Goal: Task Accomplishment & Management: Complete application form

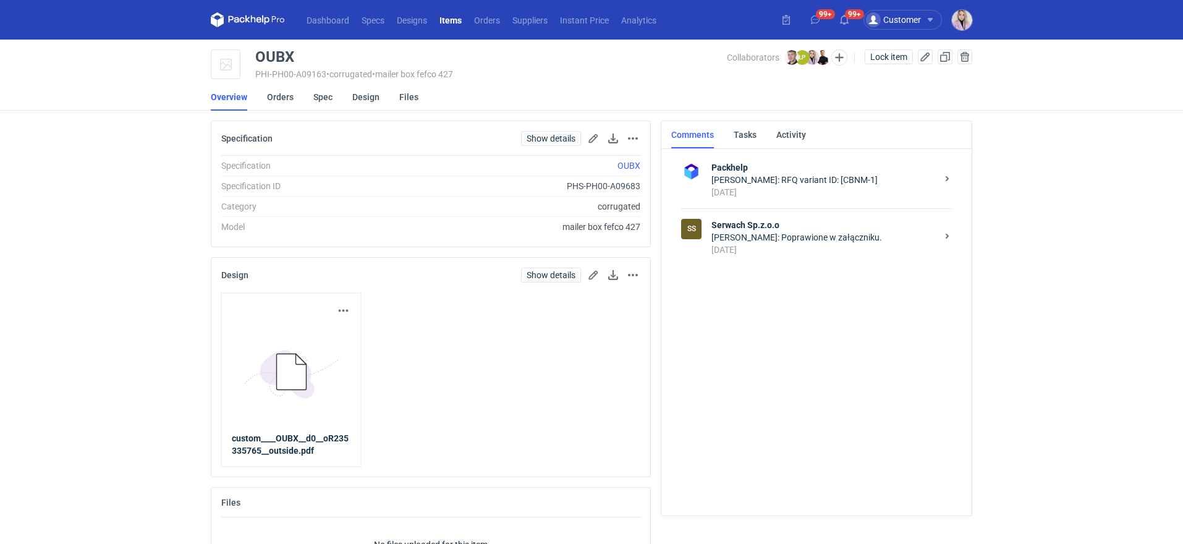
click at [764, 228] on strong "Serwach Sp.z.o.o" at bounding box center [825, 225] width 226 height 12
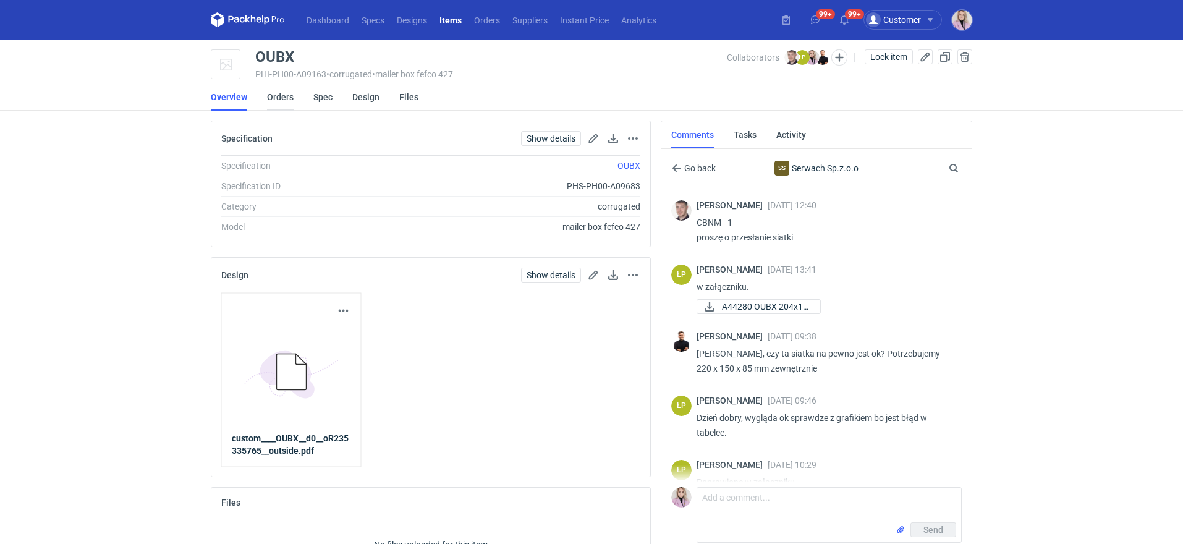
click at [284, 101] on link "Orders" at bounding box center [280, 96] width 27 height 27
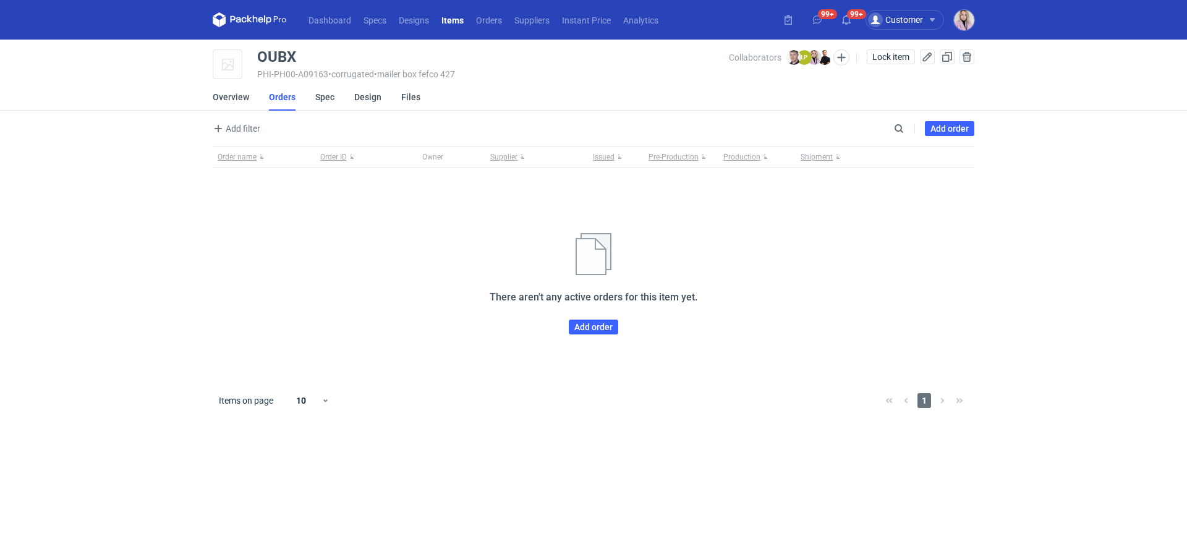
click at [947, 121] on div "Add filter Owner first name Owner last name Issued Supplier Search Add order" at bounding box center [594, 134] width 762 height 26
click at [952, 127] on link "Add order" at bounding box center [949, 128] width 49 height 15
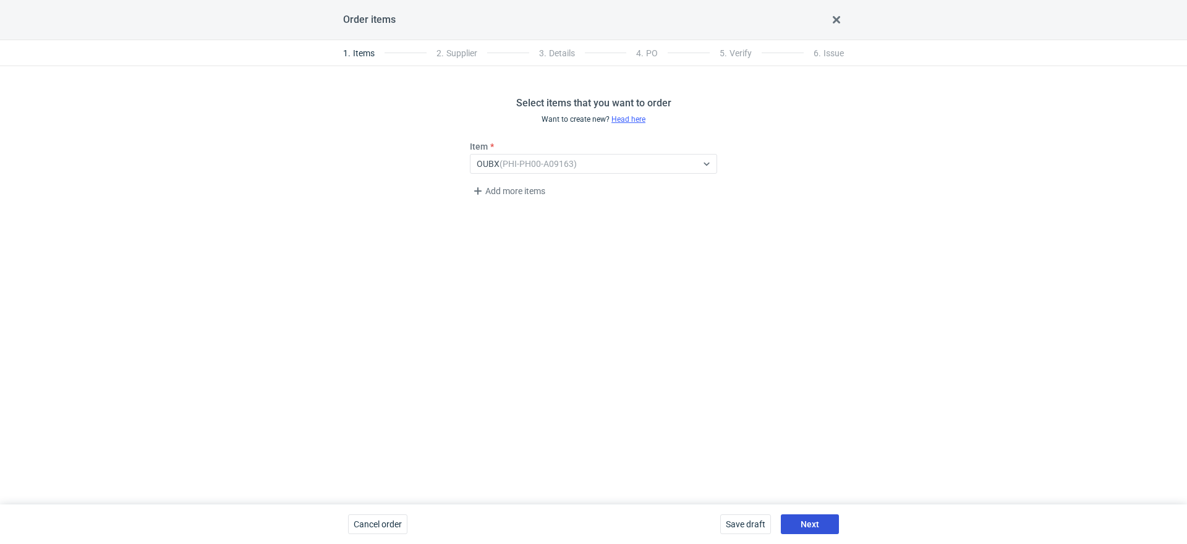
click at [811, 522] on span "Next" at bounding box center [810, 524] width 19 height 9
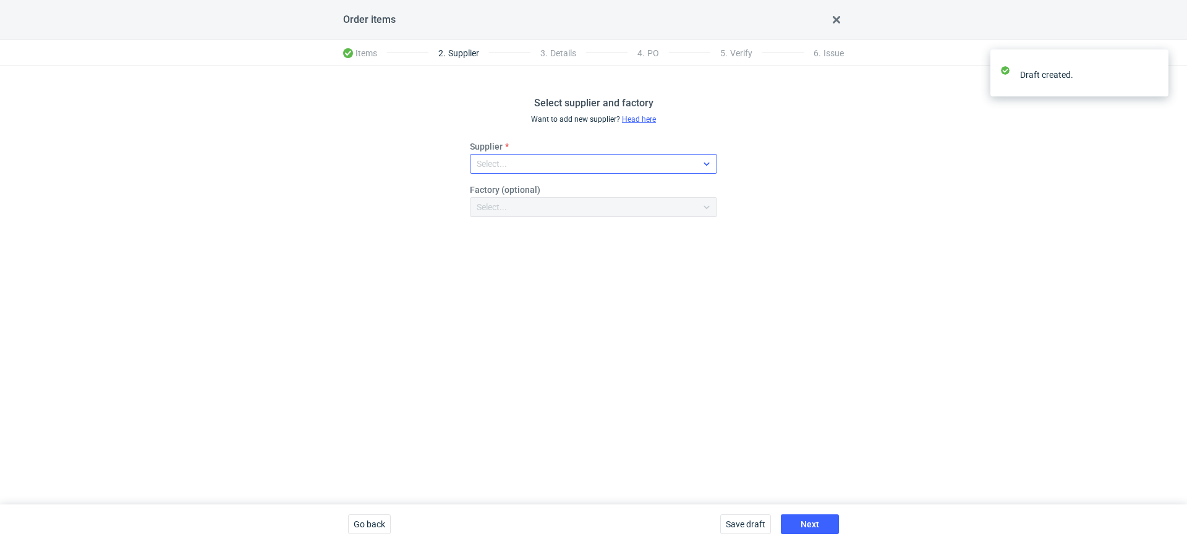
click at [548, 168] on div "Select..." at bounding box center [584, 163] width 226 height 17
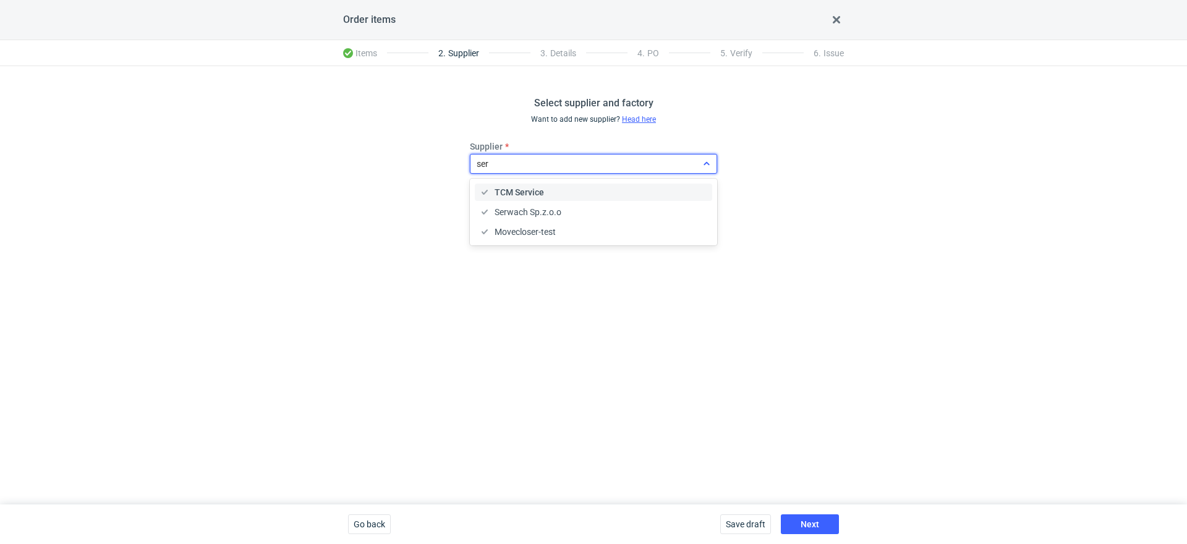
type input "serw"
click at [546, 192] on span "Serwach Sp.z.o.o" at bounding box center [528, 192] width 67 height 12
click at [804, 522] on span "Next" at bounding box center [810, 524] width 19 height 9
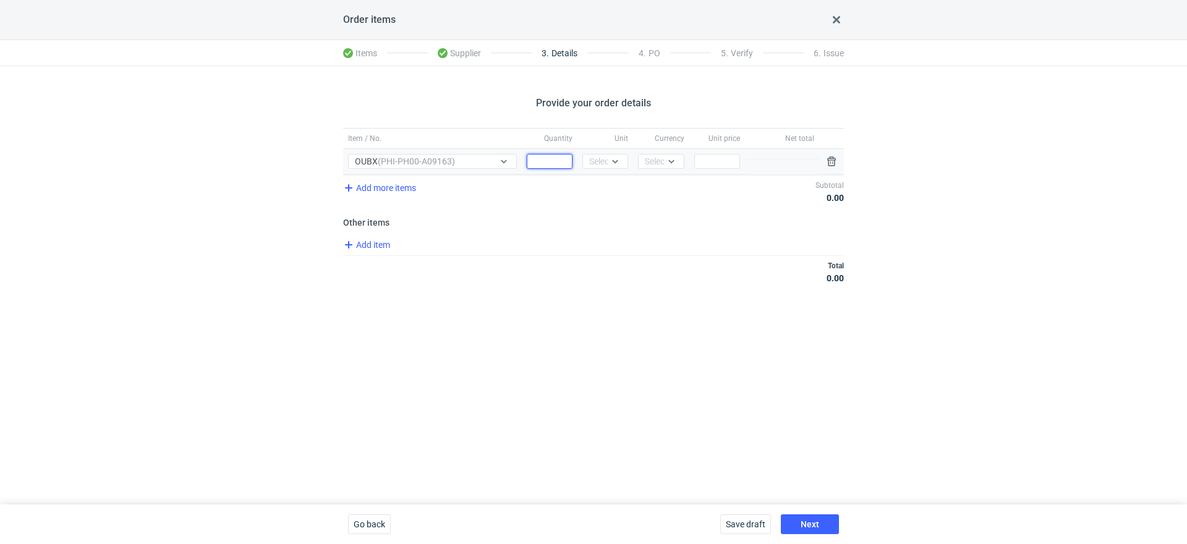
click at [550, 160] on input "Quantity" at bounding box center [550, 161] width 46 height 15
type input "3000"
click at [607, 160] on div "Select..." at bounding box center [604, 161] width 30 height 12
click at [606, 185] on div "pcs" at bounding box center [605, 187] width 26 height 12
click at [646, 166] on div "Select..." at bounding box center [660, 161] width 30 height 12
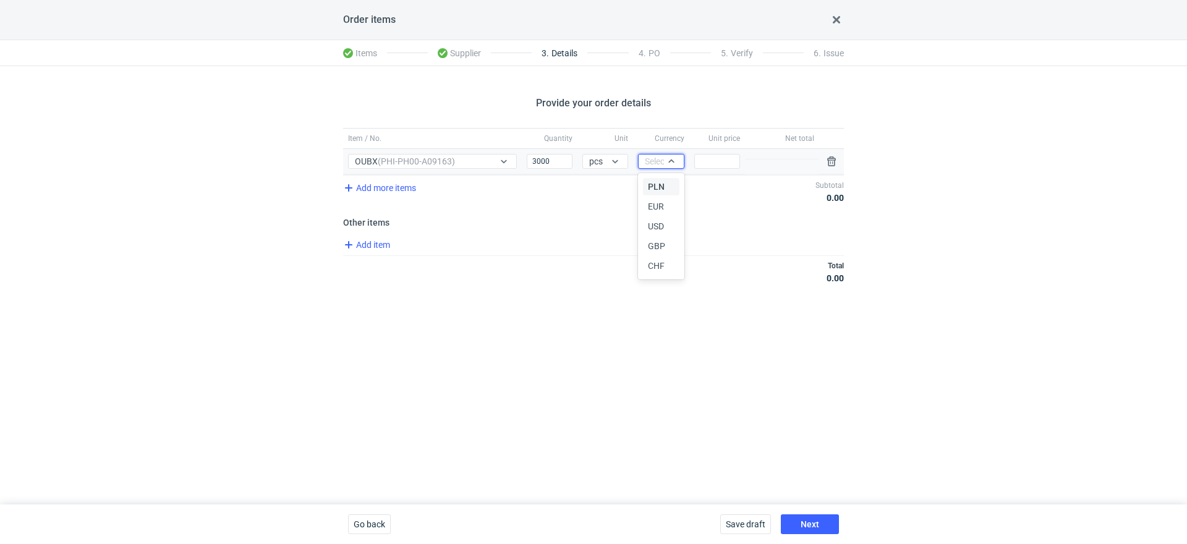
click at [646, 180] on div "PLN" at bounding box center [661, 186] width 36 height 17
click at [720, 168] on input "Price" at bounding box center [717, 161] width 46 height 15
type input "0"
type input "0.77"
click at [364, 240] on span "Add item" at bounding box center [366, 244] width 50 height 15
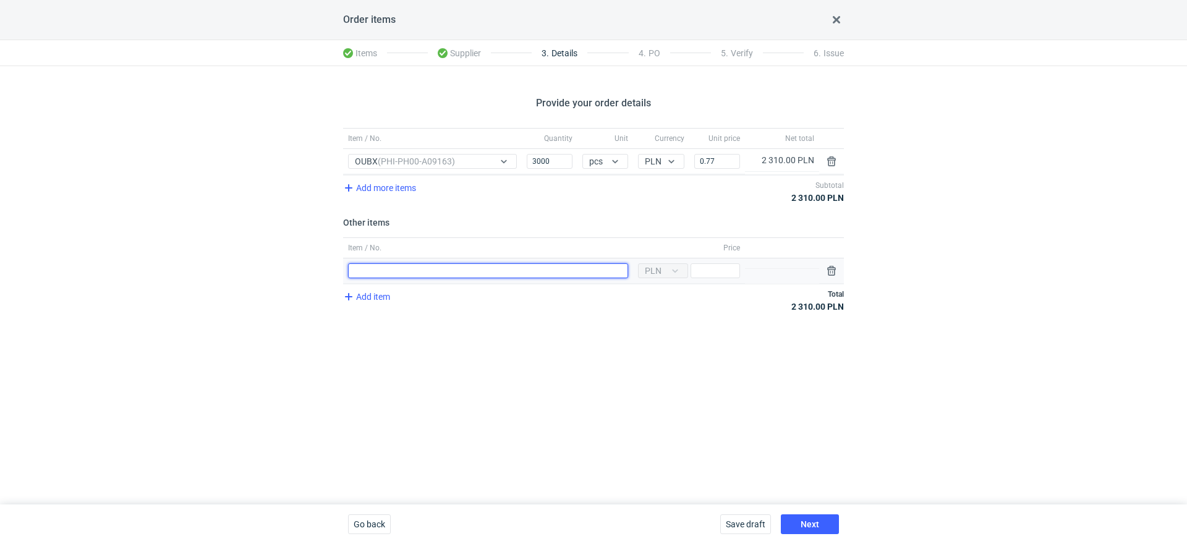
click at [438, 263] on input "Item / No." at bounding box center [488, 270] width 280 height 15
type input "Klisza"
click at [387, 312] on div "Add item Total 2 310.00 PLN" at bounding box center [593, 300] width 501 height 33
click at [385, 305] on div "Add item Total 2 310.00 PLN" at bounding box center [593, 300] width 501 height 33
click at [374, 294] on span "Add item" at bounding box center [366, 296] width 50 height 15
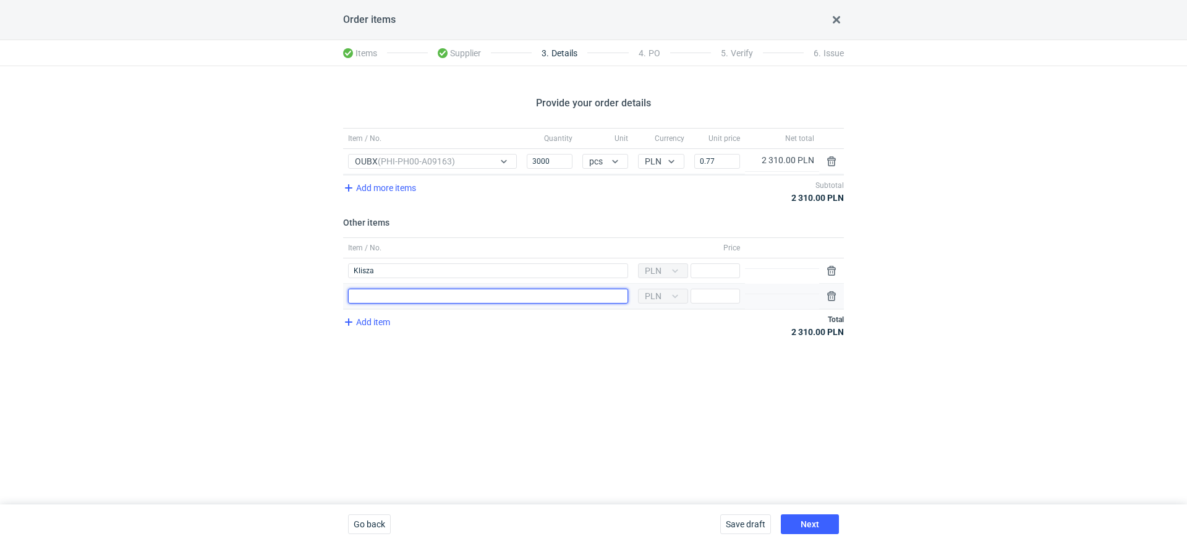
click at [385, 295] on input "Item / No." at bounding box center [488, 296] width 280 height 15
type input "Wykrojnik"
click at [715, 267] on input "Price" at bounding box center [715, 270] width 49 height 15
type input "1300"
click at [707, 297] on input "Price" at bounding box center [715, 296] width 49 height 15
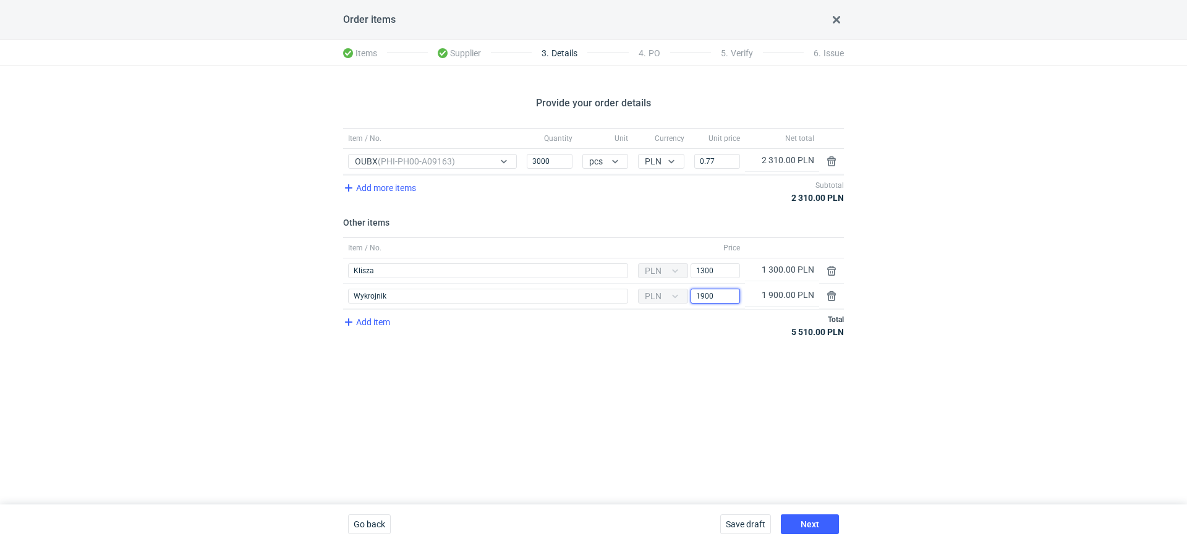
type input "1900"
click at [662, 389] on div "Provide your order details Item / No. Quantity Unit Currency Unit price Net tot…" at bounding box center [593, 285] width 1187 height 438
click at [799, 516] on button "Next" at bounding box center [810, 524] width 58 height 20
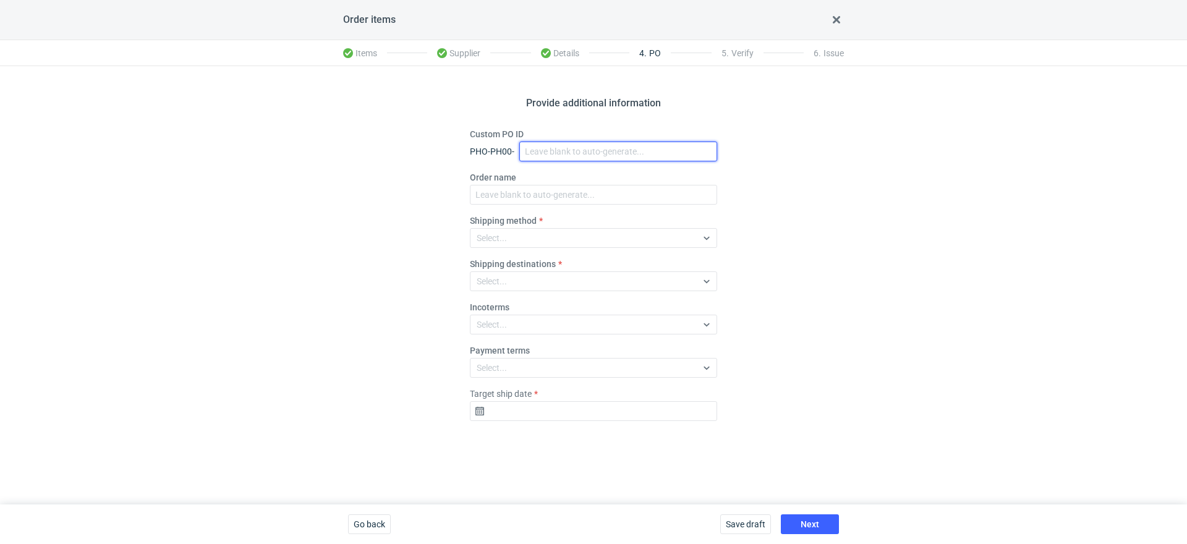
click at [548, 156] on input "Custom PO ID" at bounding box center [618, 152] width 198 height 20
paste input "R235335765_OUBX"
type input "R235335765_OUBX"
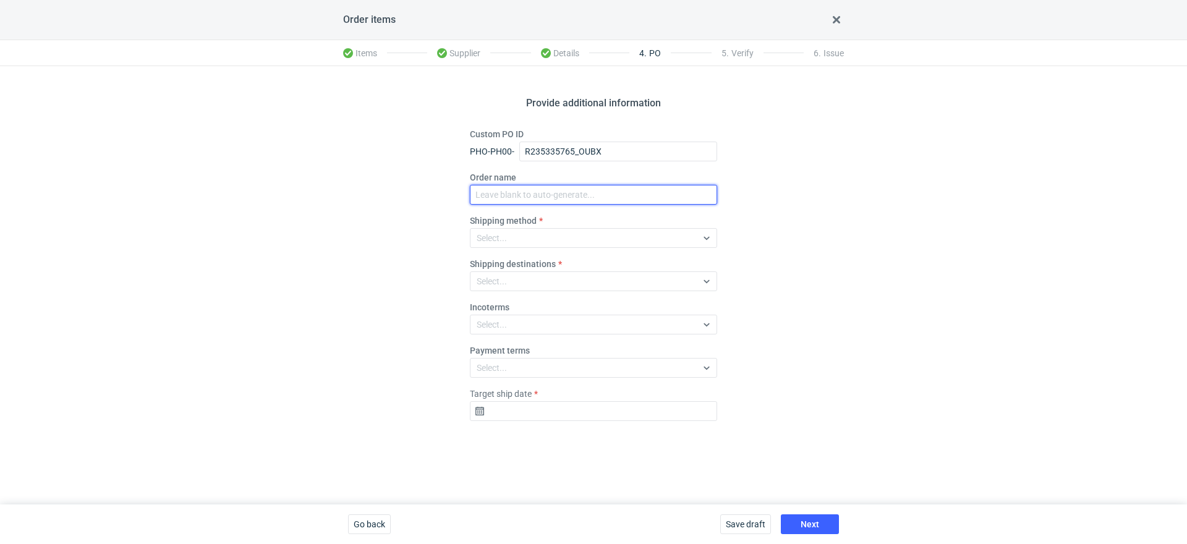
click at [509, 198] on input "Order name" at bounding box center [593, 195] width 247 height 20
paste input "R235335765_OUBX"
type input "R235335765_OUBX"
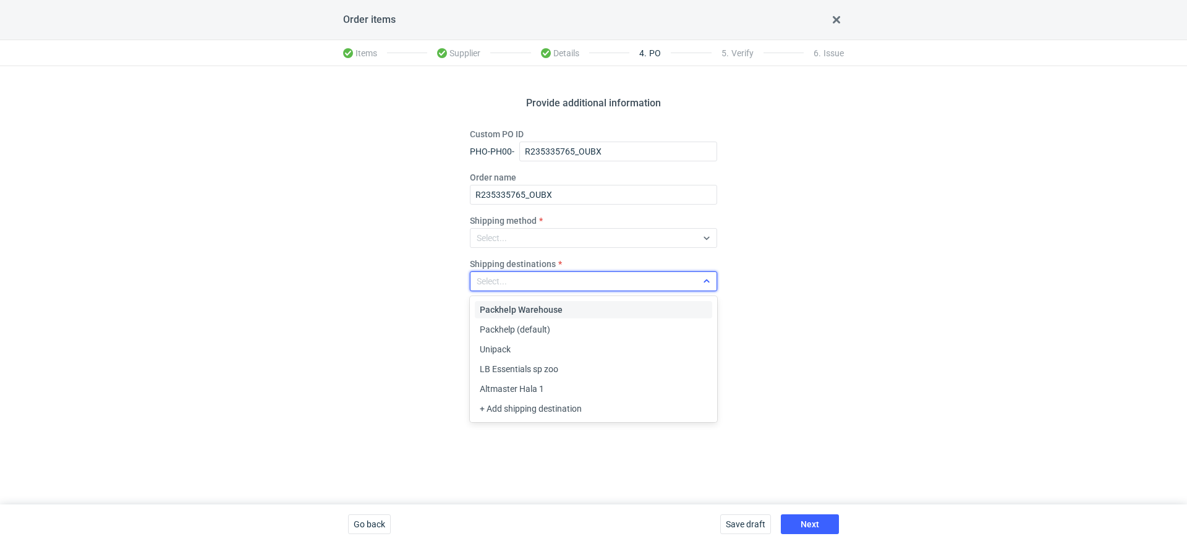
click at [503, 288] on div "Select..." at bounding box center [584, 281] width 226 height 17
click at [415, 303] on div "Provide additional information Custom PO ID PHO-PH00- R235335765_OUBX Order nam…" at bounding box center [593, 285] width 1187 height 438
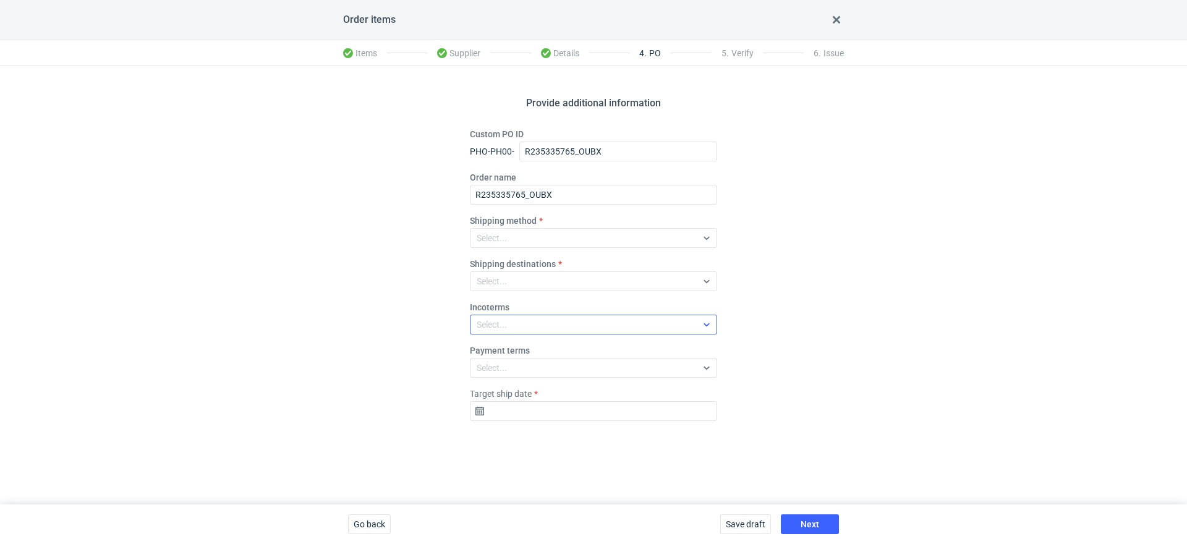
click at [498, 320] on div "Select..." at bounding box center [492, 324] width 30 height 12
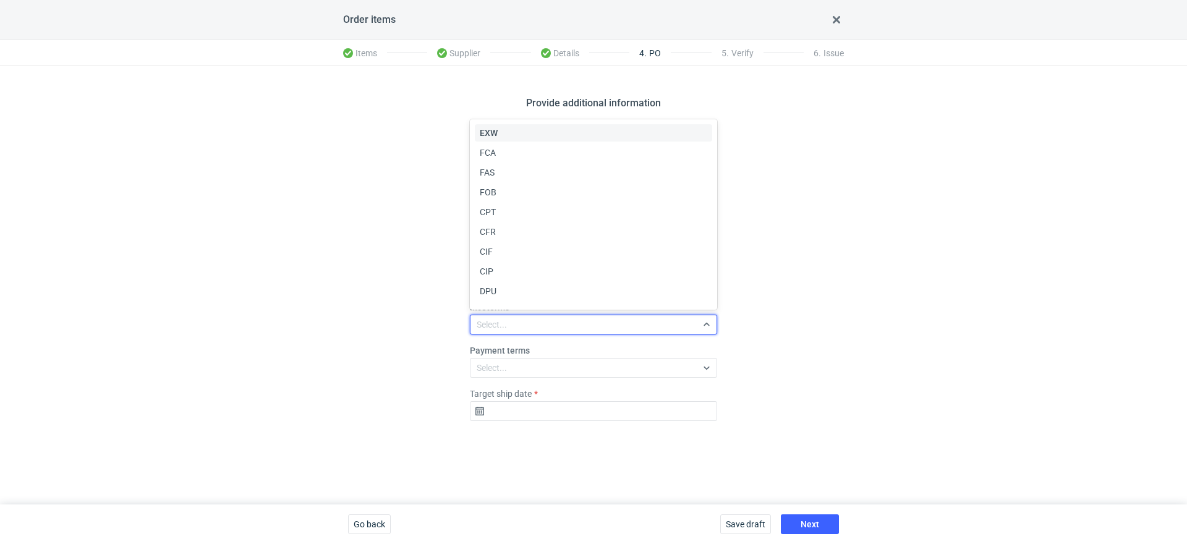
click at [497, 122] on div "EXW FCA FAS FOB CPT CFR CIF CIP DPU DAP DDP" at bounding box center [595, 214] width 240 height 185
click at [492, 134] on span "EXW" at bounding box center [489, 133] width 18 height 12
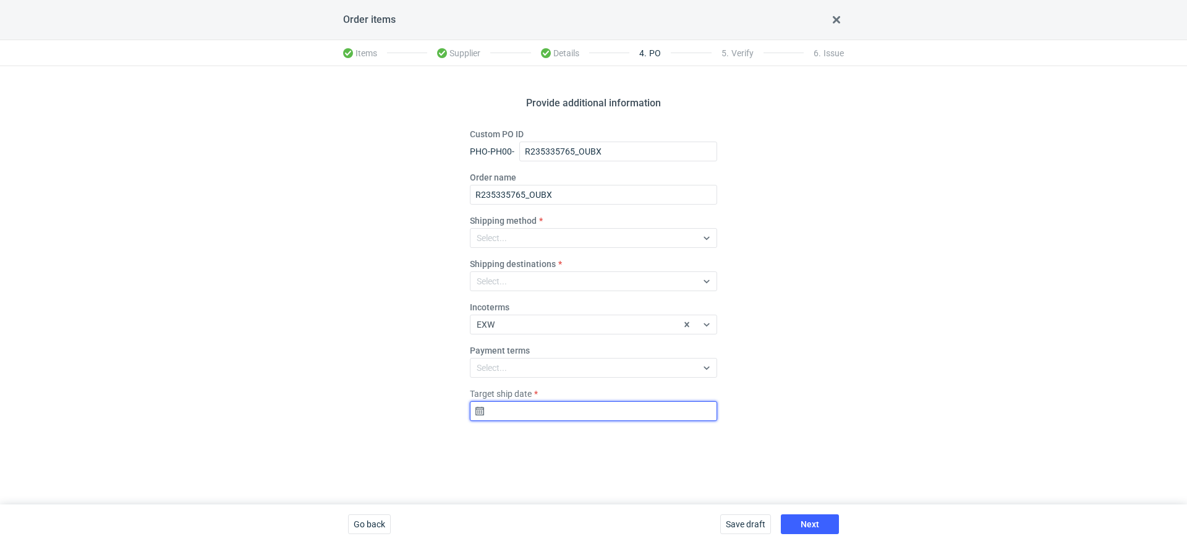
click at [551, 413] on input "Target ship date" at bounding box center [593, 411] width 247 height 20
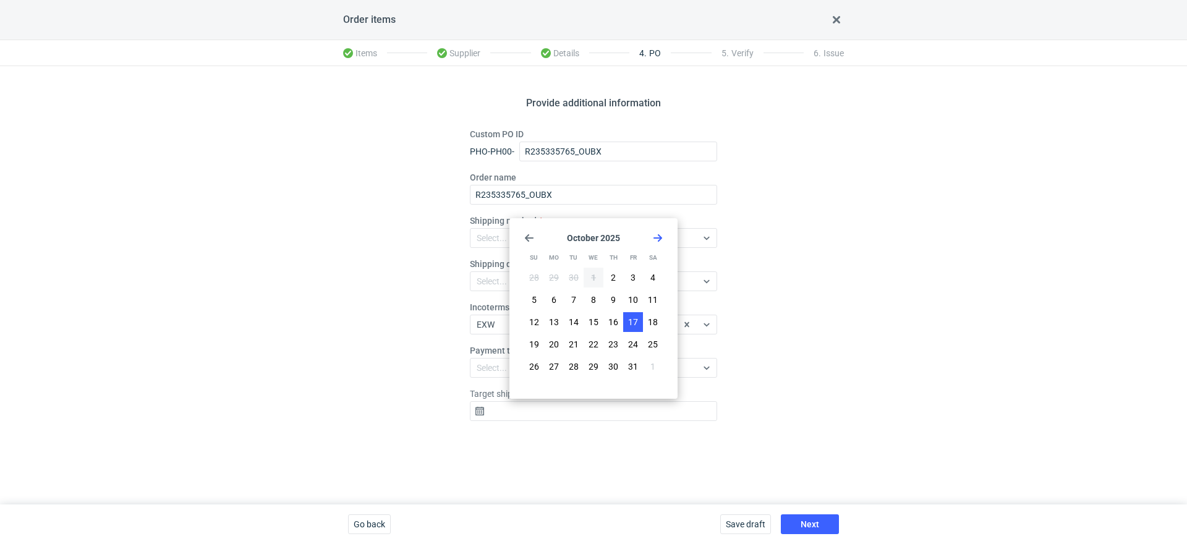
click at [635, 325] on span "17" at bounding box center [633, 322] width 10 height 12
type input "2025-10-17"
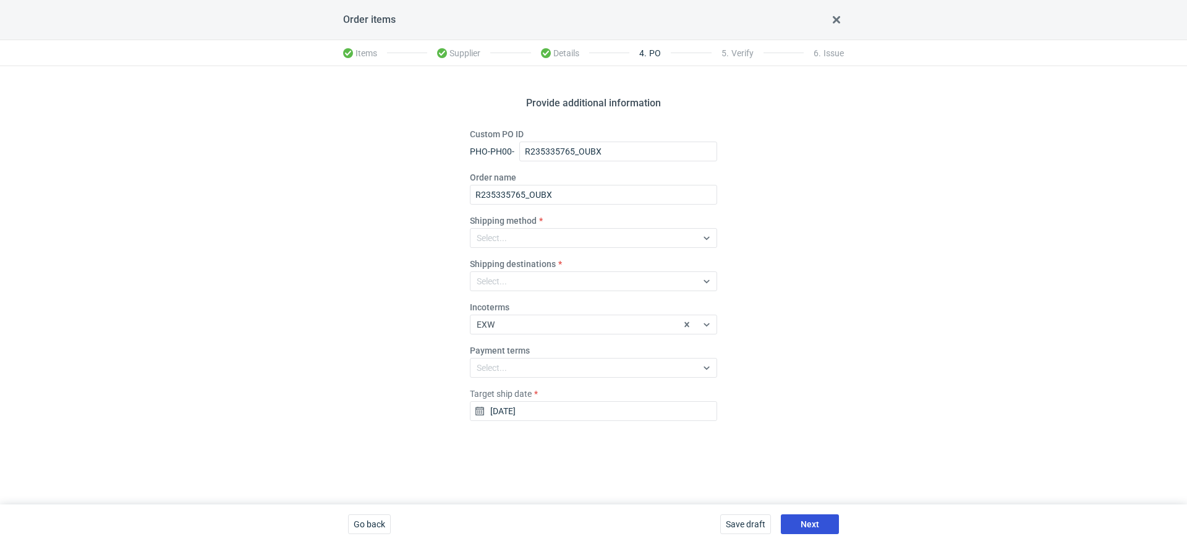
click at [798, 521] on button "Next" at bounding box center [810, 524] width 58 height 20
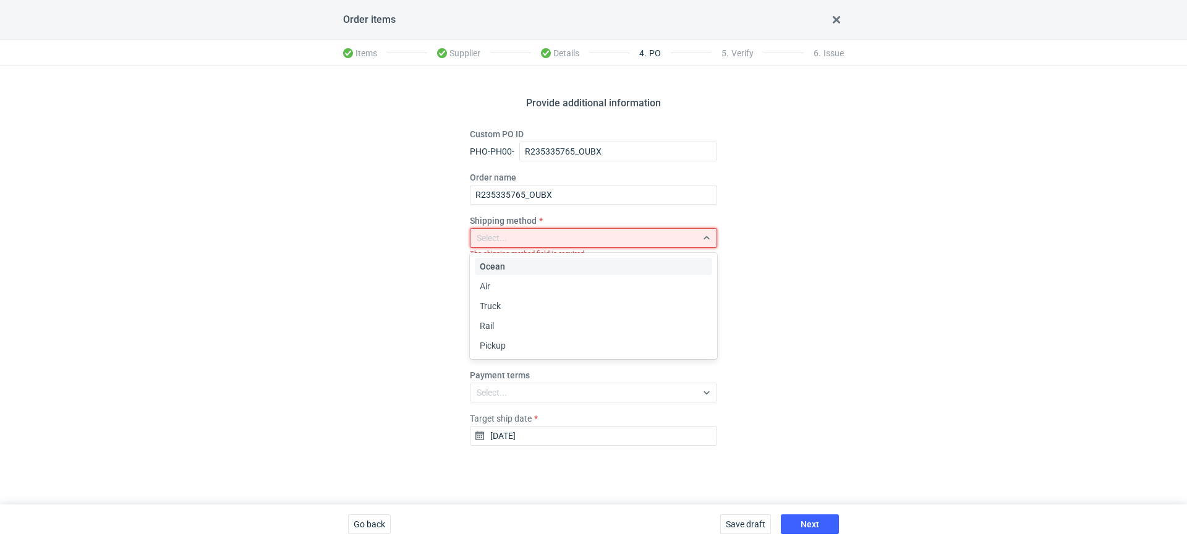
click at [529, 231] on div "Select..." at bounding box center [584, 237] width 226 height 17
click at [502, 345] on span "Pickup" at bounding box center [493, 345] width 26 height 12
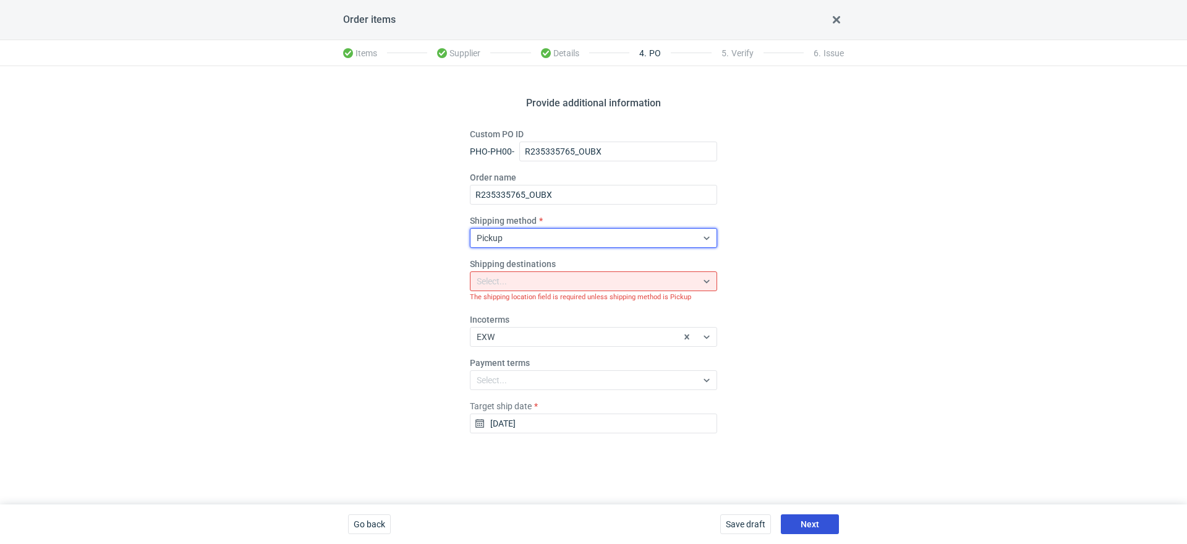
click at [804, 527] on span "Next" at bounding box center [810, 524] width 19 height 9
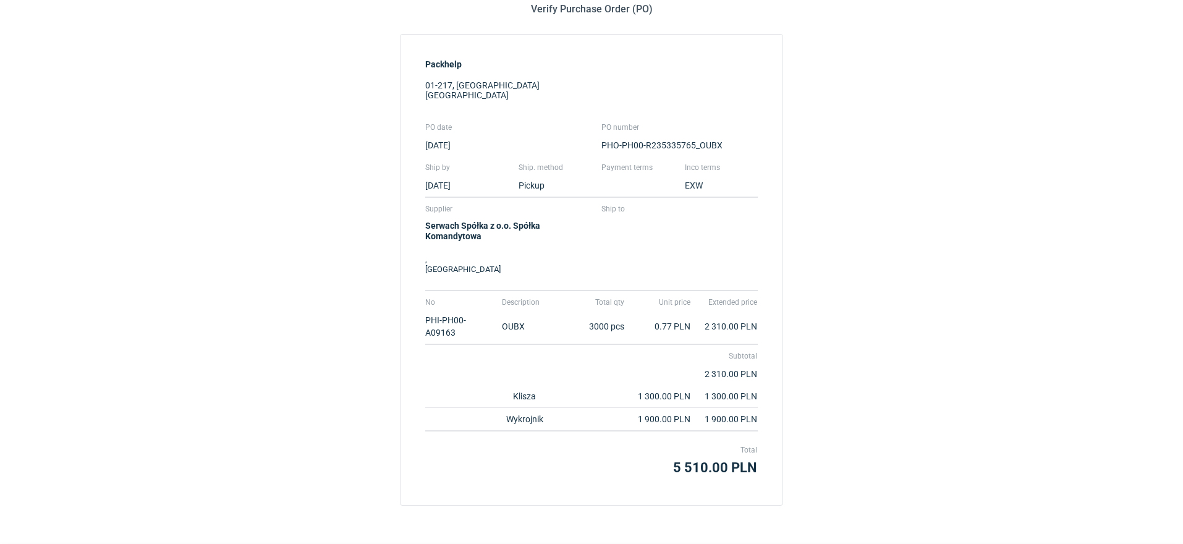
scroll to position [138, 0]
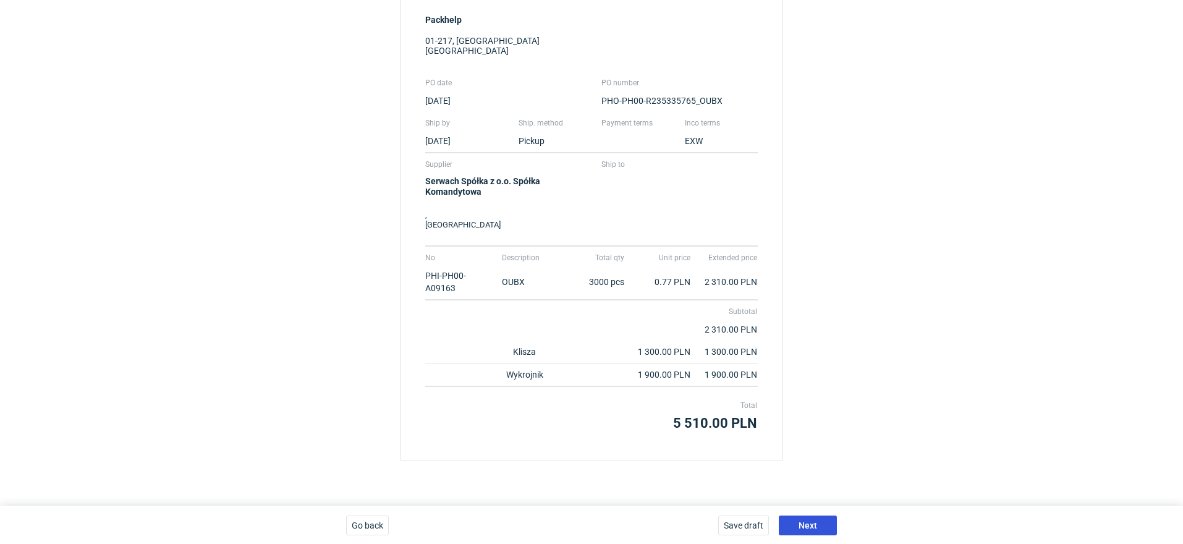
click at [803, 529] on span "Next" at bounding box center [808, 525] width 19 height 9
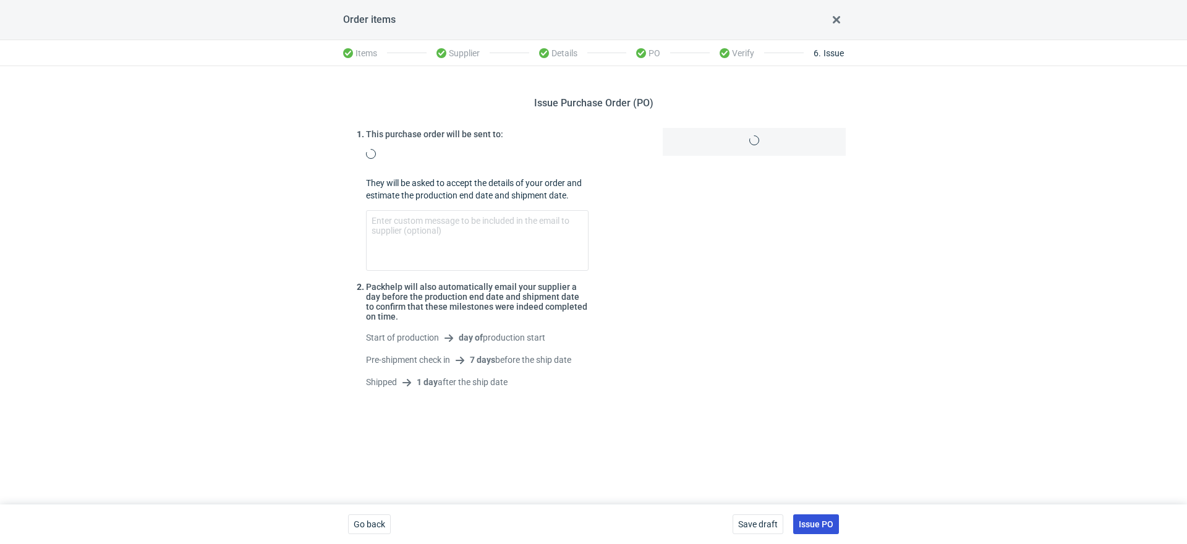
click at [815, 529] on span "Issue PO" at bounding box center [816, 524] width 35 height 9
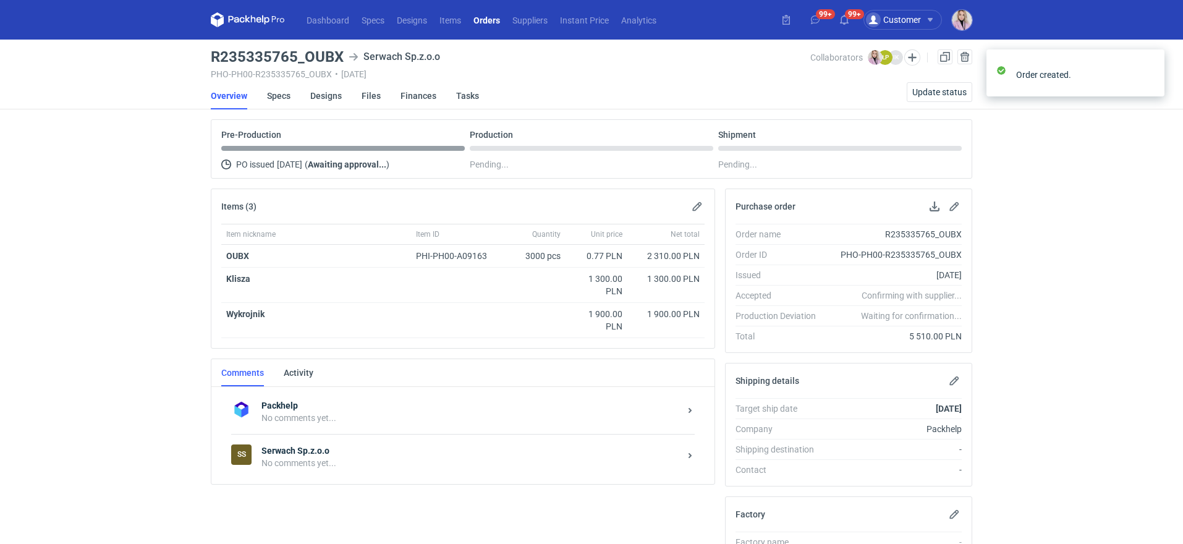
click at [490, 20] on link "Orders" at bounding box center [486, 19] width 39 height 15
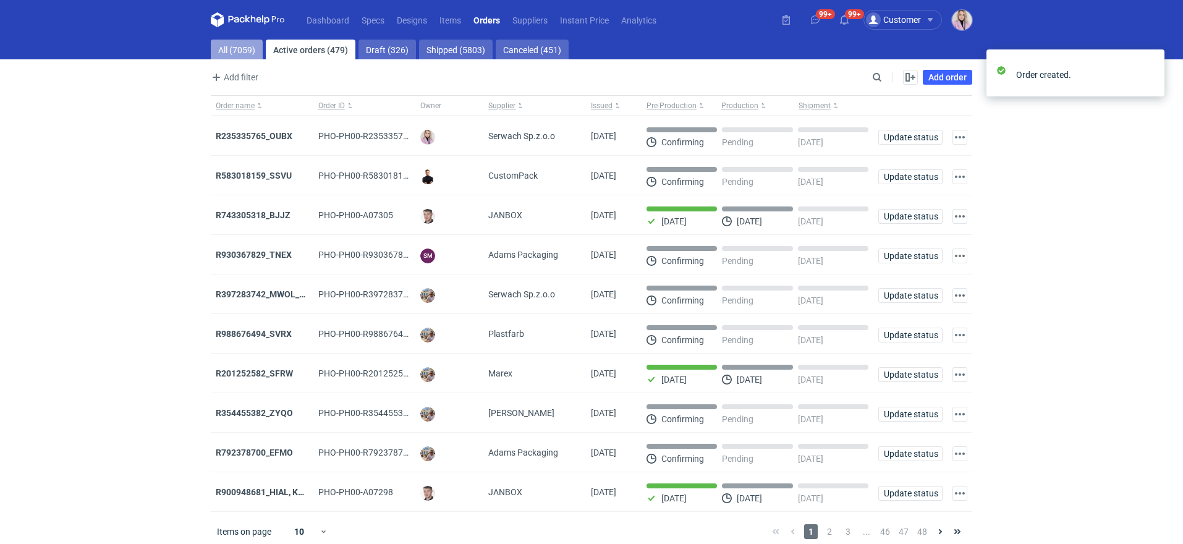
click at [249, 55] on link "All (7059)" at bounding box center [237, 50] width 52 height 20
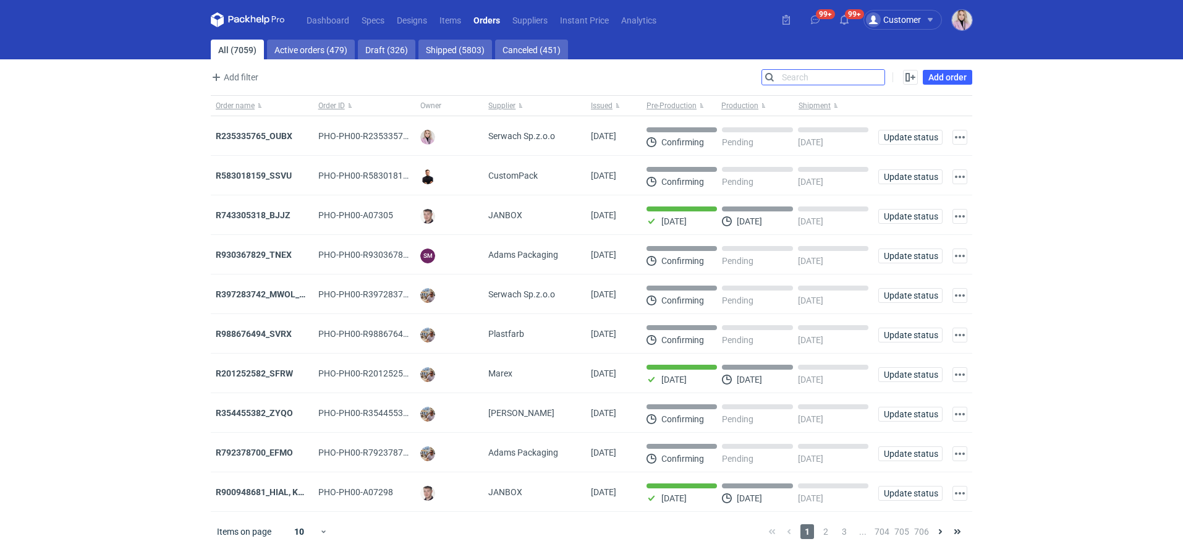
click at [872, 82] on input "Search" at bounding box center [823, 77] width 122 height 15
click at [878, 79] on input "Search" at bounding box center [823, 77] width 122 height 15
paste input "OJJP"
type input "OJJP"
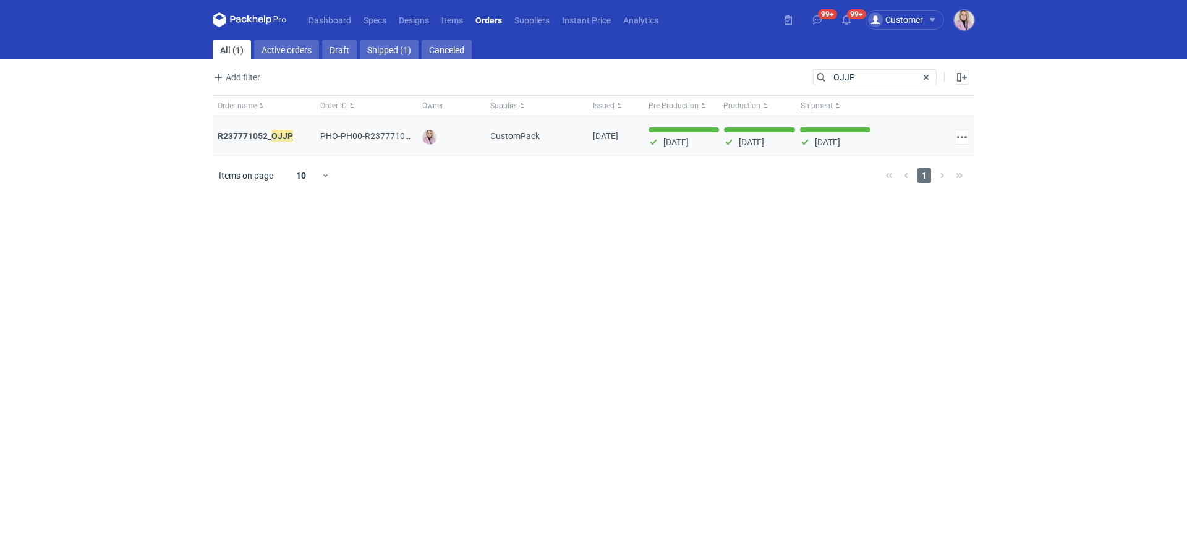
click at [266, 137] on strong "R237771052_ OJJP" at bounding box center [255, 136] width 75 height 14
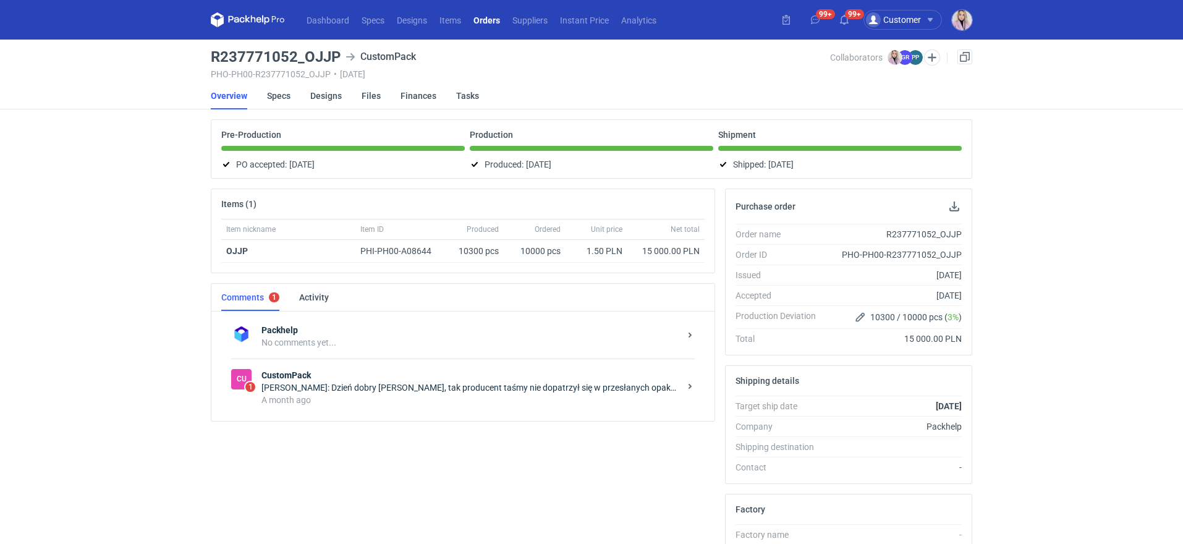
click at [373, 411] on div "Cu 1 CustomPack Paweł Puch: Dzień dobry Pani Klaudio, tak producent taśmy nie d…" at bounding box center [463, 388] width 464 height 58
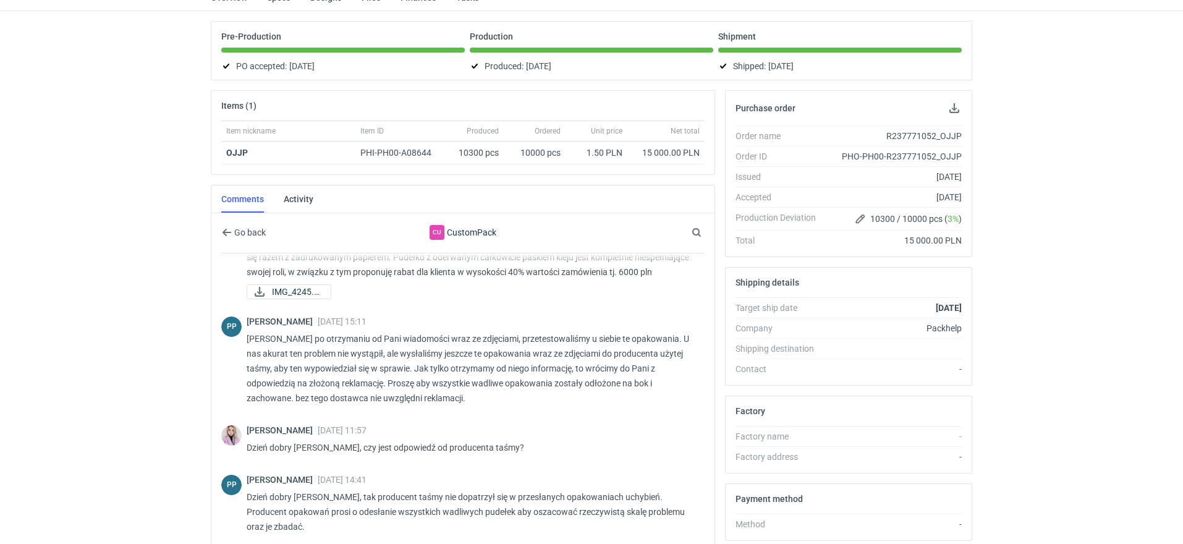
scroll to position [1007, 0]
click at [174, 385] on div "Dashboard Specs Designs Items Orders Suppliers Instant Price Analytics 99+ 99+ …" at bounding box center [591, 174] width 1183 height 544
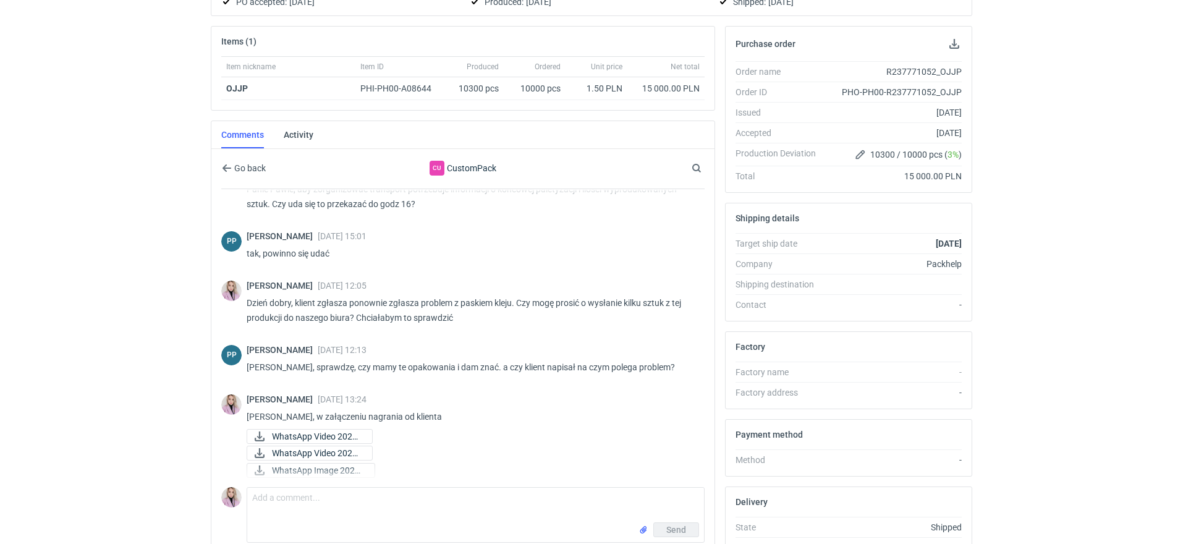
scroll to position [0, 0]
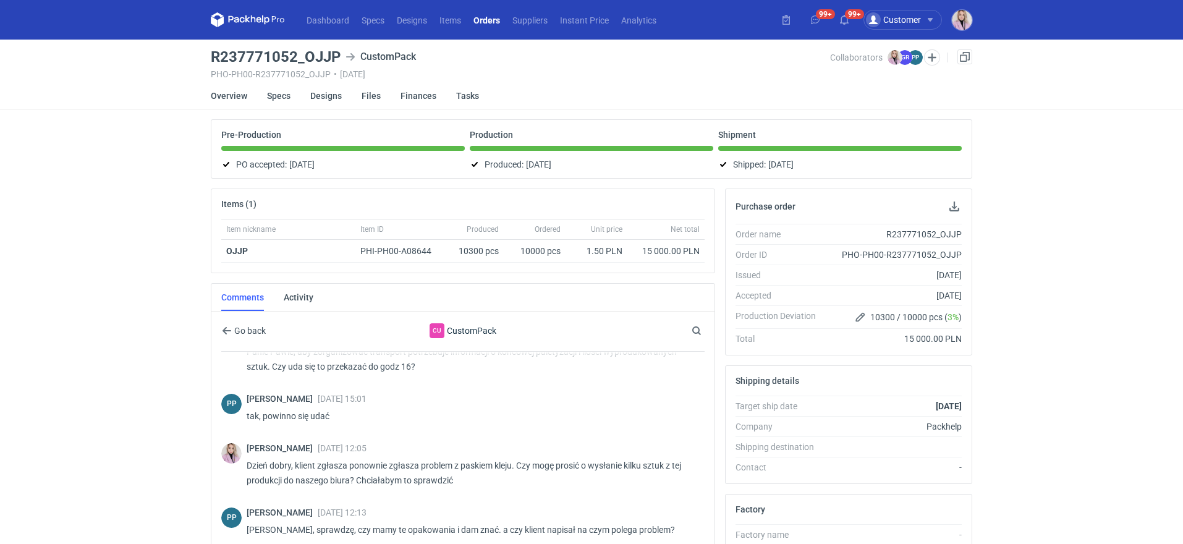
click at [901, 49] on div "Collaborators GR Grzegorz Rosa PP Paweł Puch" at bounding box center [891, 56] width 122 height 15
click at [129, 214] on div "Dashboard Specs Designs Items Orders Suppliers Instant Price Analytics 99+ 99+ …" at bounding box center [591, 272] width 1183 height 544
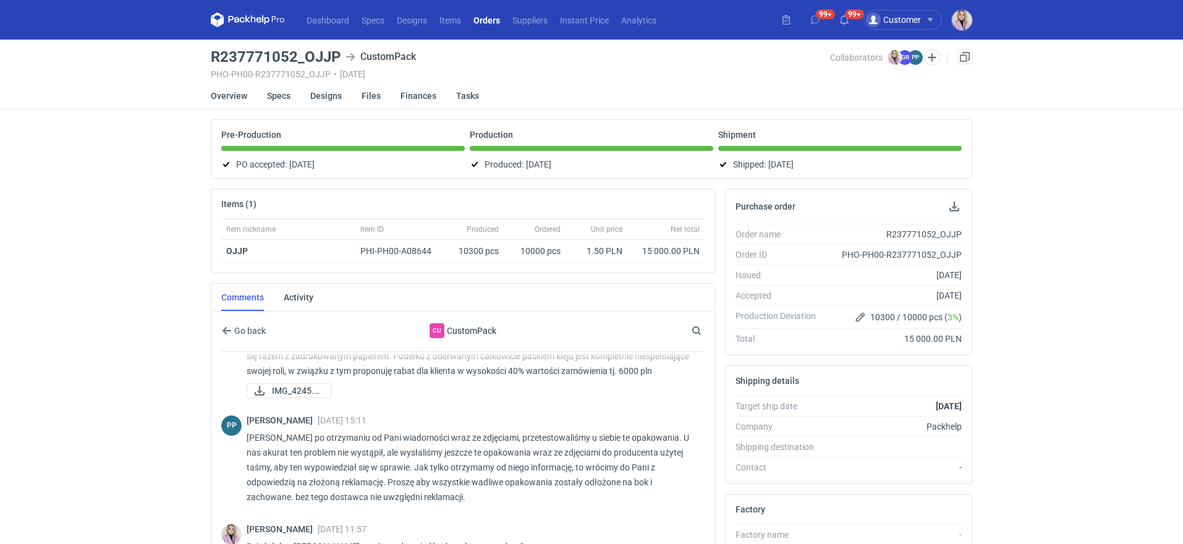
click at [252, 62] on h3 "R237771052_OJJP" at bounding box center [276, 56] width 130 height 15
copy h3 "R237771052_OJJP"
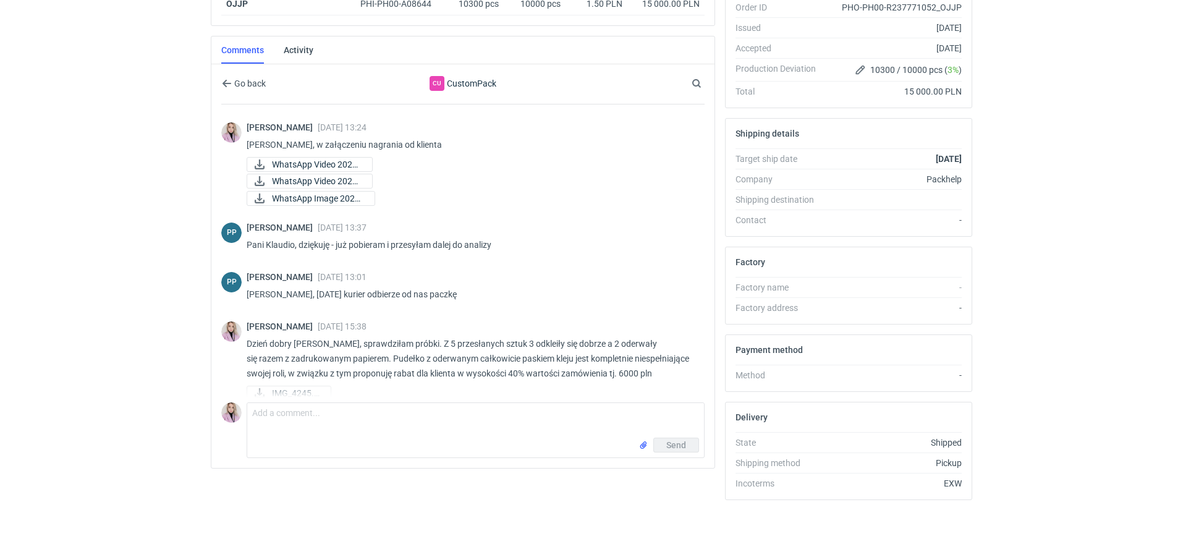
scroll to position [780, 0]
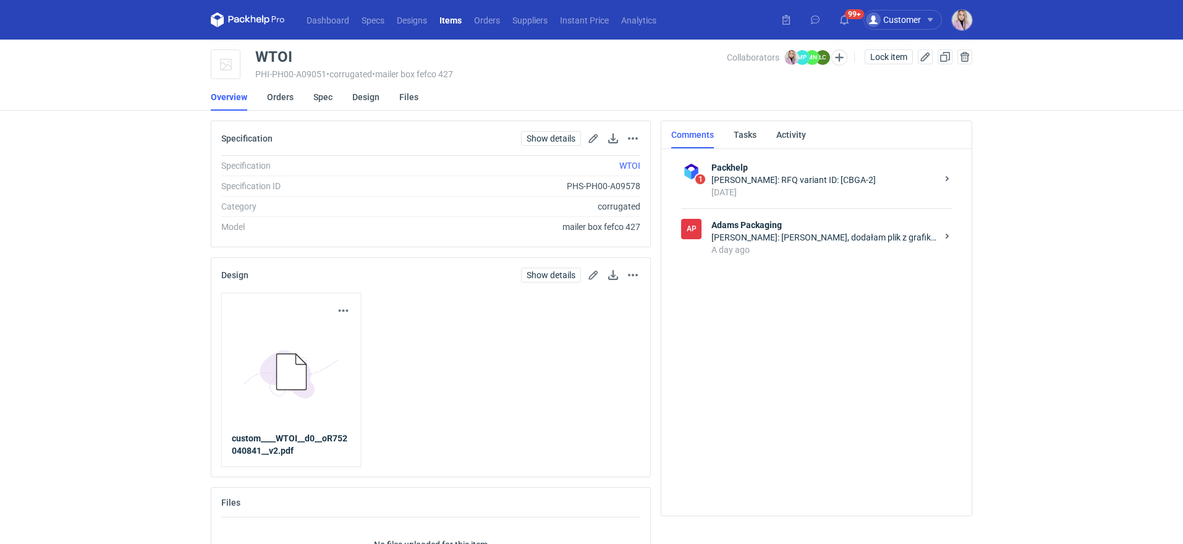
click at [790, 241] on div "[PERSON_NAME]: [PERSON_NAME], dodałam plik z grafiką. Prośba o sprawdzenie czy …" at bounding box center [825, 237] width 226 height 12
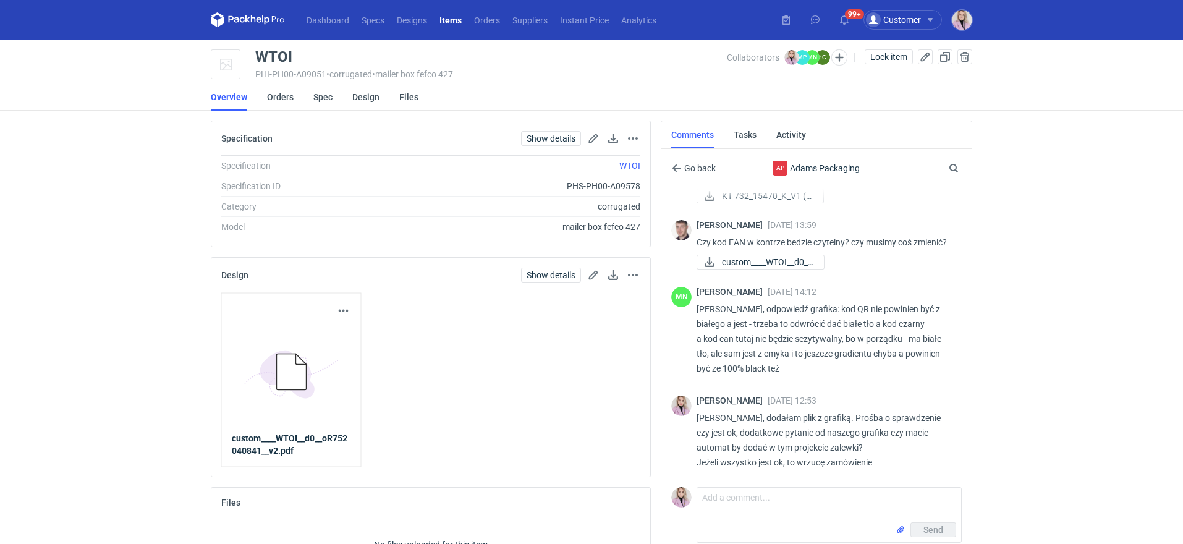
scroll to position [404, 0]
click at [723, 508] on textarea "Comment message" at bounding box center [829, 505] width 264 height 35
type textarea "Dzień dobry, czy tutaj plik jest sprawdzany? prośba o informację"
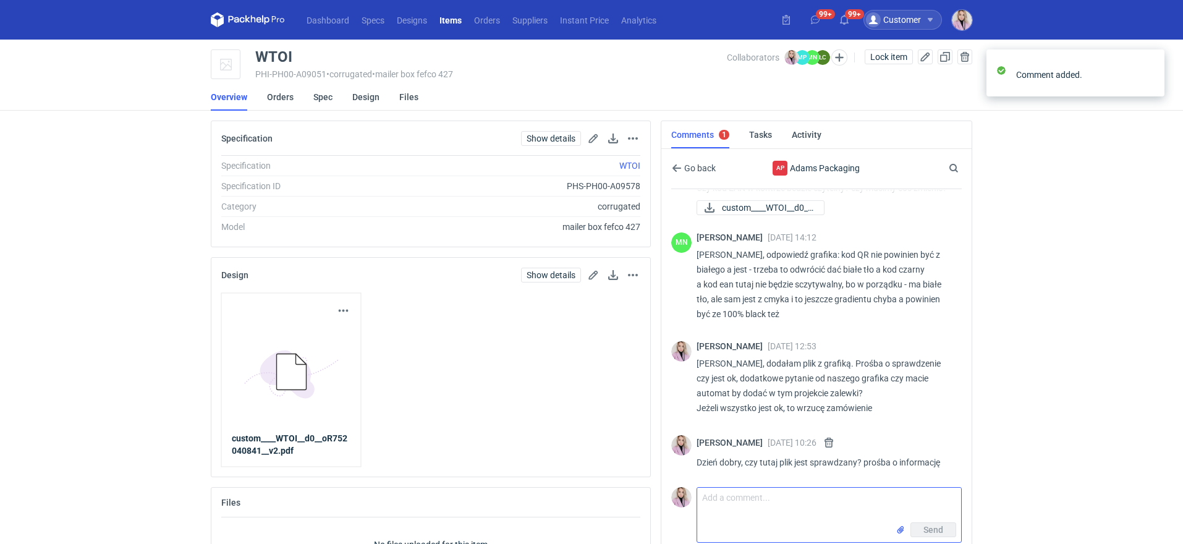
scroll to position [458, 0]
